Goal: Transaction & Acquisition: Obtain resource

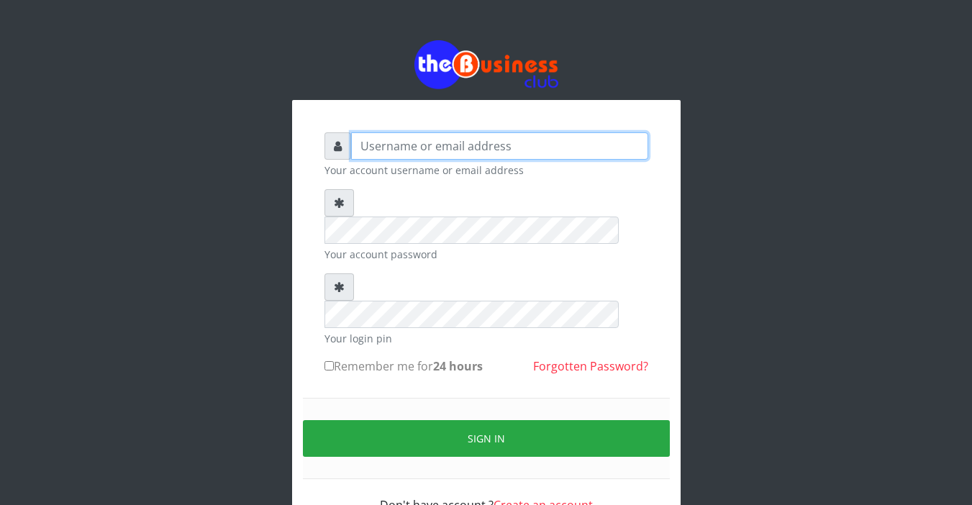
type input "Sarahadesode"
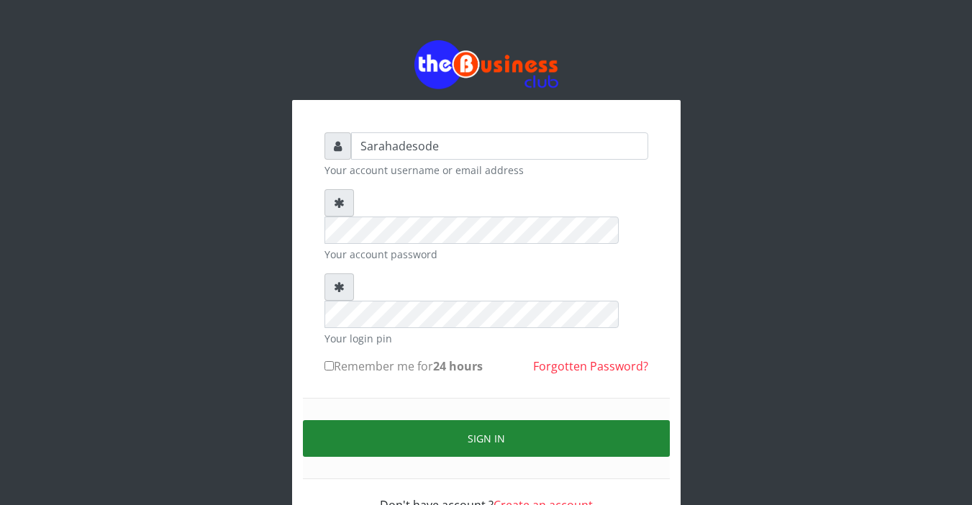
click at [446, 420] on button "Sign in" at bounding box center [486, 438] width 367 height 37
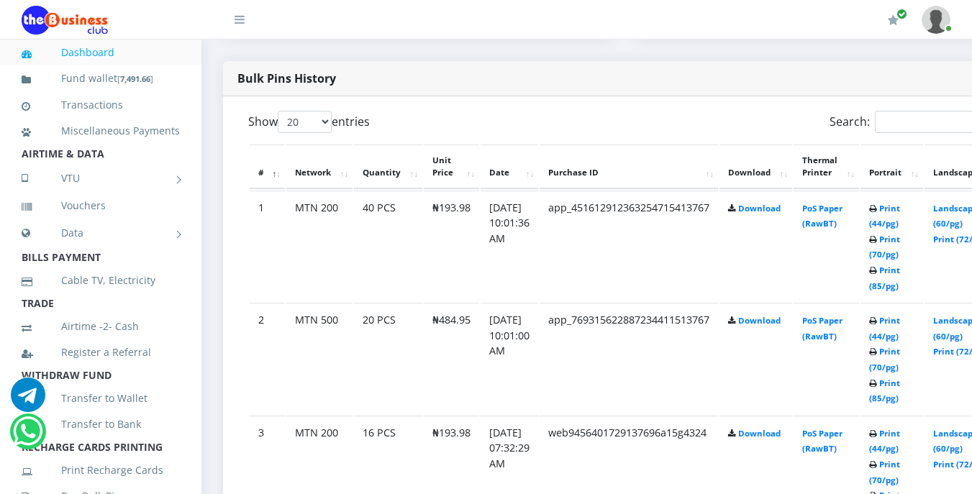
scroll to position [748, 0]
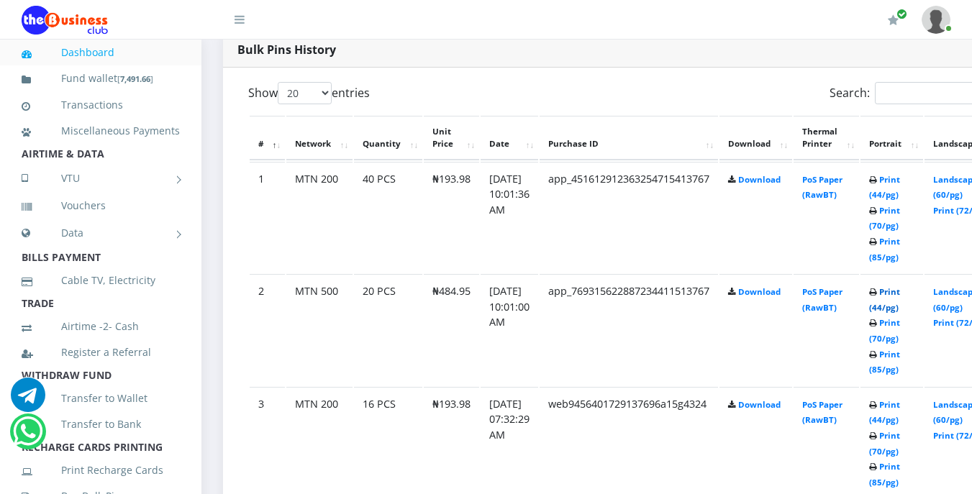
click at [900, 293] on link "Print (44/pg)" at bounding box center [884, 299] width 31 height 27
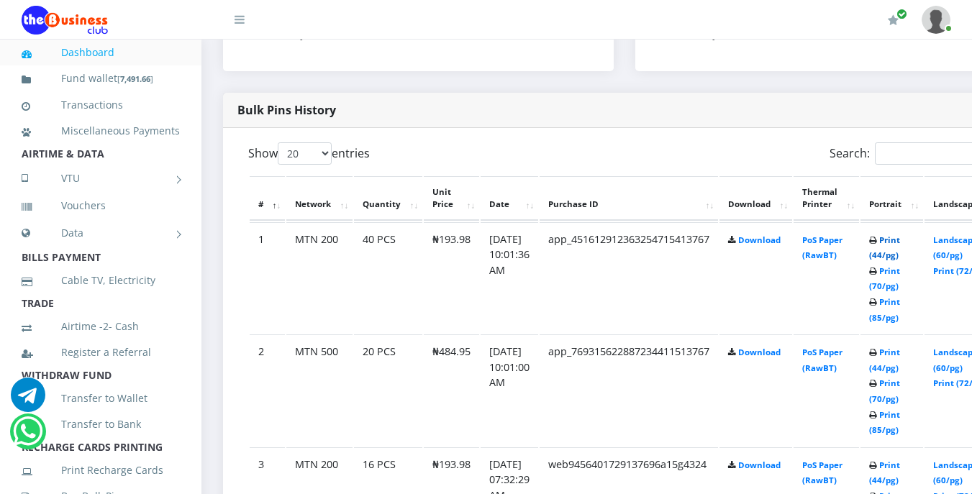
click at [900, 243] on link "Print (44/pg)" at bounding box center [884, 247] width 31 height 27
click at [567, 160] on div "Show 20 50 100 All entries" at bounding box center [430, 156] width 365 height 28
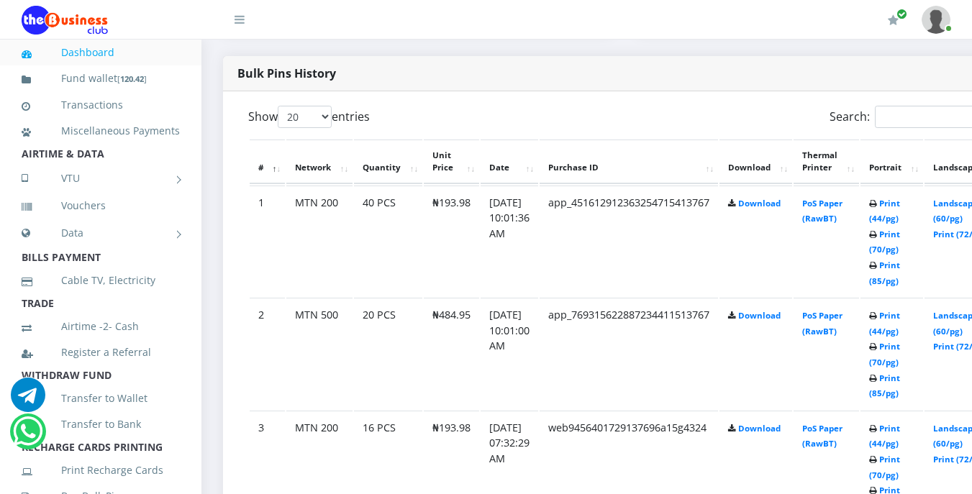
scroll to position [748, 0]
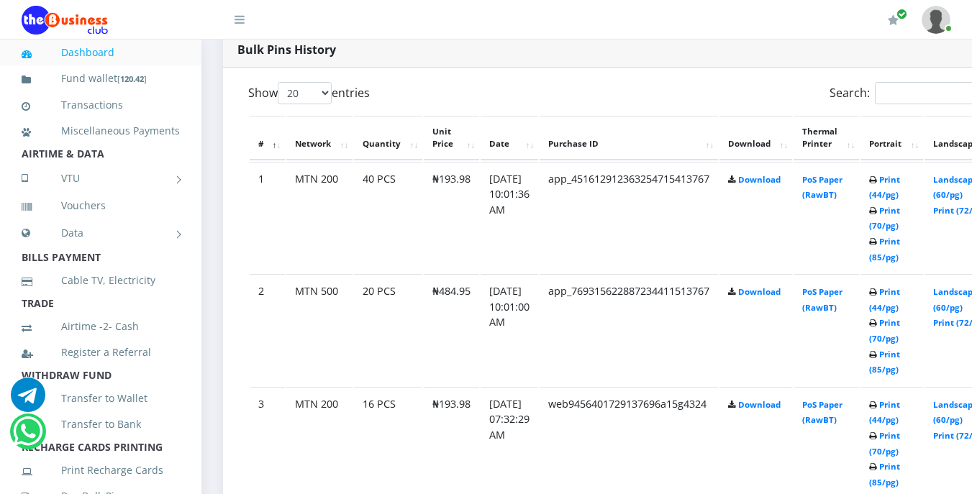
click at [104, 164] on li "AIRTIME & DATA" at bounding box center [100, 154] width 201 height 20
click at [106, 164] on li "AIRTIME & DATA" at bounding box center [100, 154] width 201 height 20
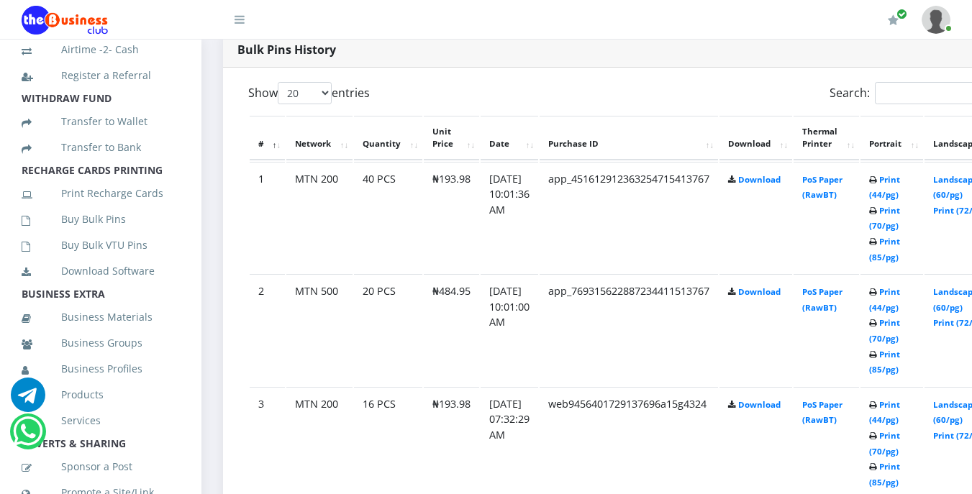
scroll to position [288, 0]
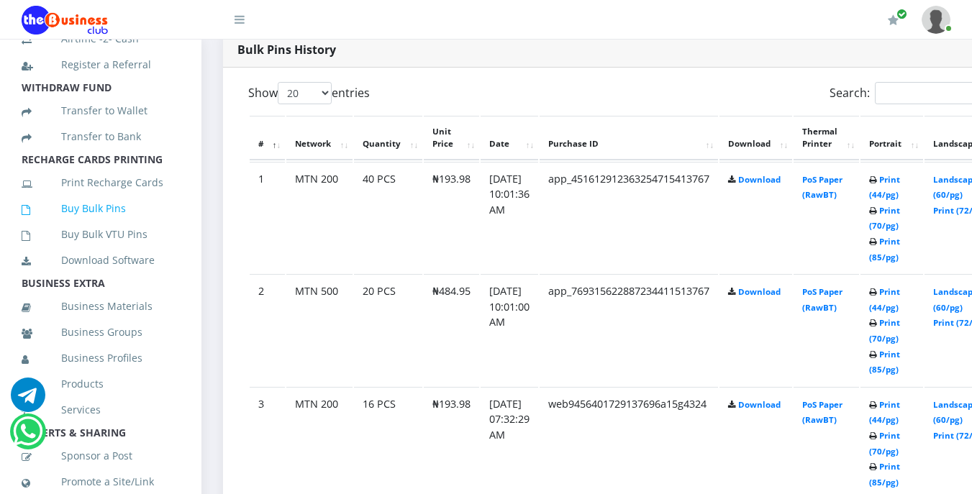
click at [114, 223] on link "Buy Bulk Pins" at bounding box center [101, 208] width 158 height 33
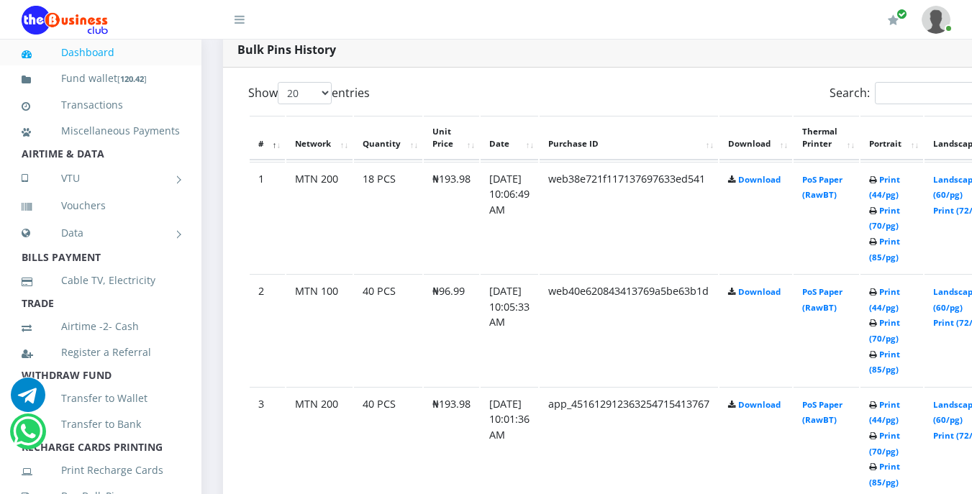
scroll to position [719, 0]
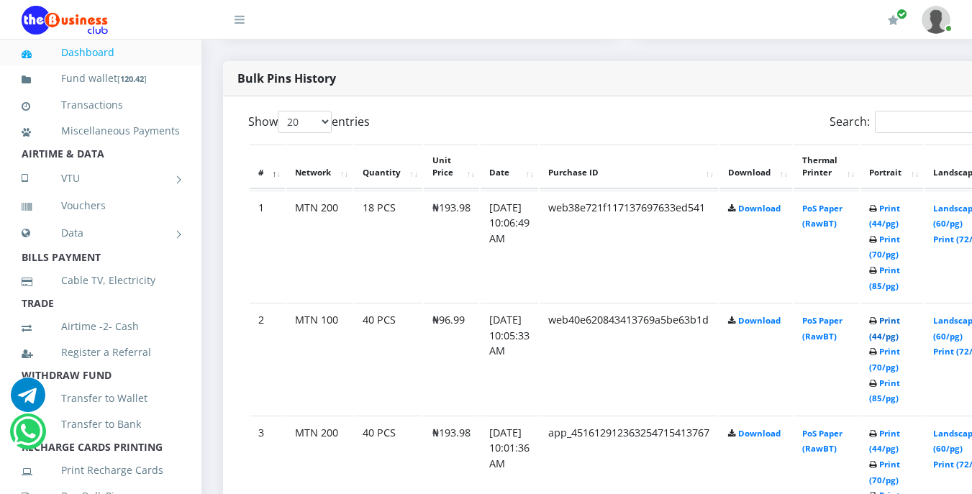
click at [900, 323] on link "Print (44/pg)" at bounding box center [884, 328] width 31 height 27
click at [900, 212] on link "Print (44/pg)" at bounding box center [884, 216] width 31 height 27
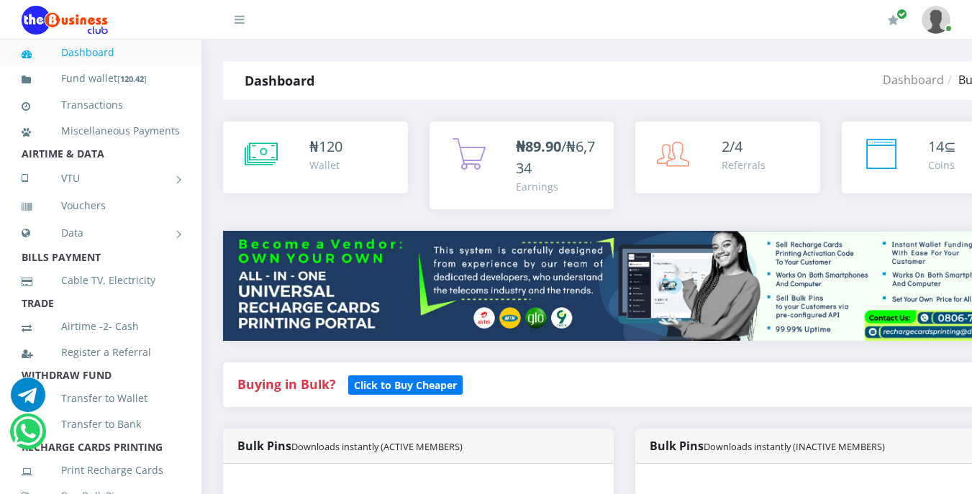
click at [588, 378] on div "Buying in Bulk?   Click to Buy Cheaper" at bounding box center [624, 384] width 803 height 45
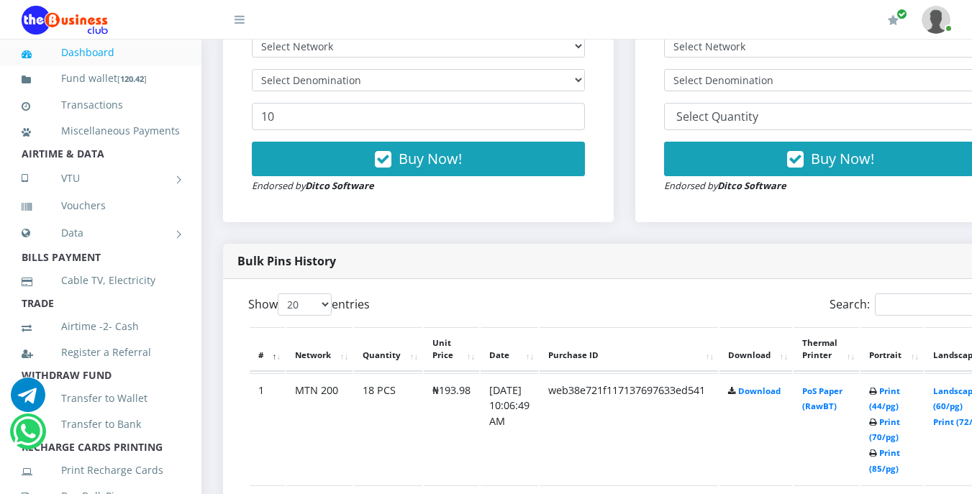
scroll to position [575, 0]
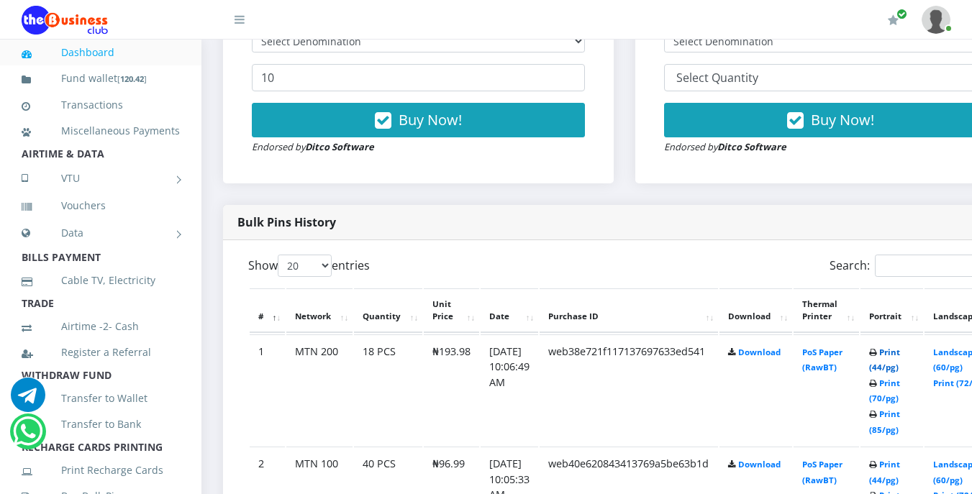
click at [900, 355] on link "Print (44/pg)" at bounding box center [884, 360] width 31 height 27
